Goal: Information Seeking & Learning: Learn about a topic

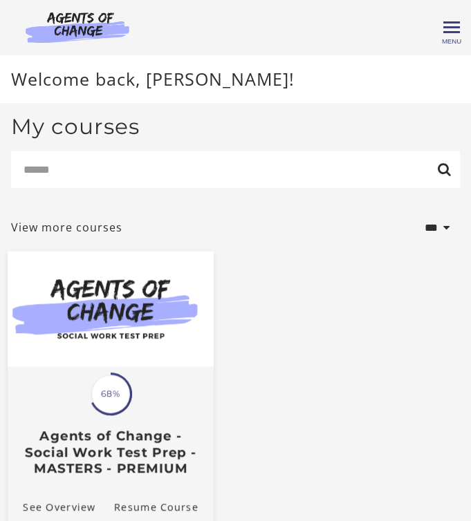
click at [113, 403] on span "68%" at bounding box center [110, 395] width 39 height 39
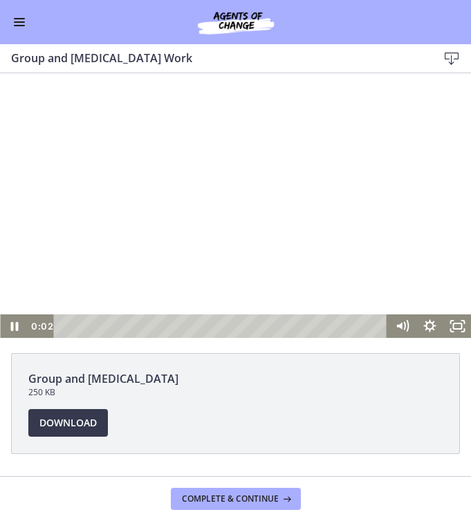
click at [251, 344] on div "Group and [MEDICAL_DATA] 250 KB Download Opens in a new window" at bounding box center [235, 274] width 471 height 403
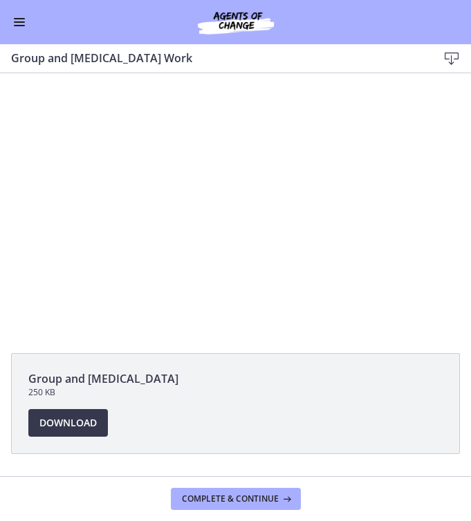
click at [234, 351] on div "Group and [MEDICAL_DATA] 250 KB Download Opens in a new window" at bounding box center [235, 274] width 471 height 403
click at [73, 425] on span "Download Opens in a new window" at bounding box center [67, 423] width 57 height 17
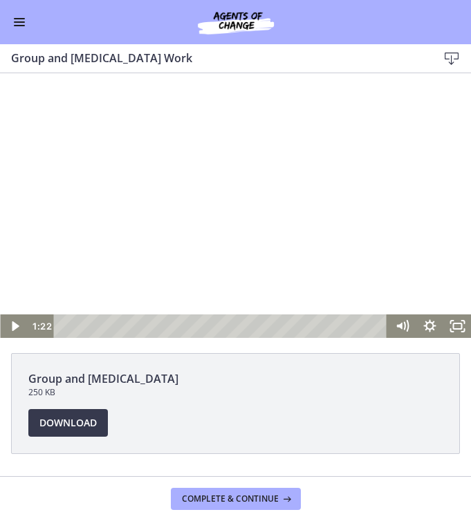
click at [205, 290] on div at bounding box center [235, 205] width 471 height 265
click at [348, 264] on div at bounding box center [235, 205] width 471 height 265
click at [318, 253] on div at bounding box center [235, 205] width 471 height 265
click at [237, 498] on span "Complete & continue" at bounding box center [230, 499] width 97 height 11
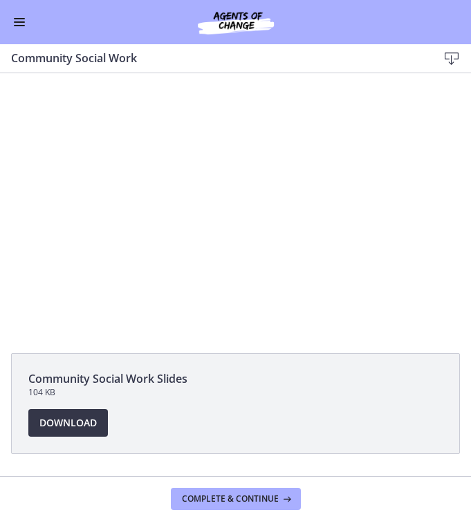
click at [57, 424] on span "Download Opens in a new window" at bounding box center [67, 423] width 57 height 17
